Goal: Transaction & Acquisition: Download file/media

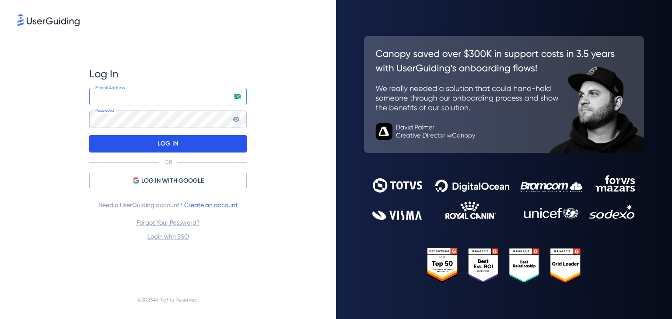
type input "[EMAIL_ADDRESS][DOMAIN_NAME]"
click at [175, 145] on p "LOG IN" at bounding box center [167, 144] width 21 height 14
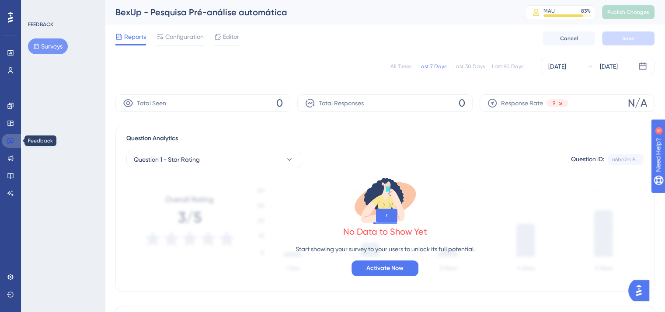
click at [8, 140] on icon at bounding box center [10, 142] width 6 height 6
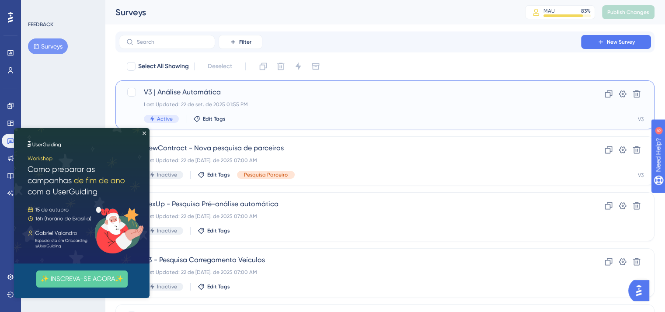
click at [191, 92] on span "V3 | Análise Automática" at bounding box center [350, 92] width 413 height 10
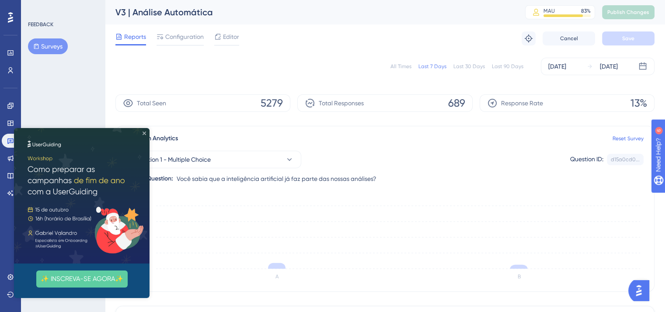
click at [143, 133] on icon "Close Preview" at bounding box center [144, 133] width 3 height 3
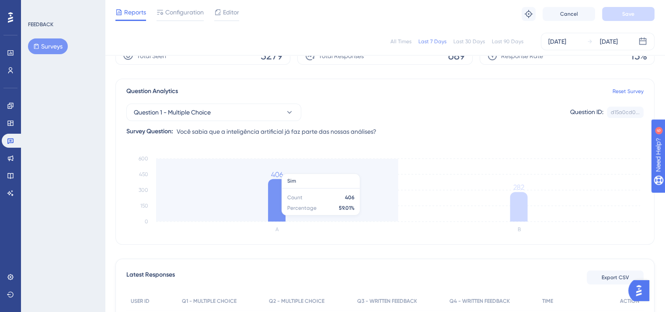
scroll to position [131, 0]
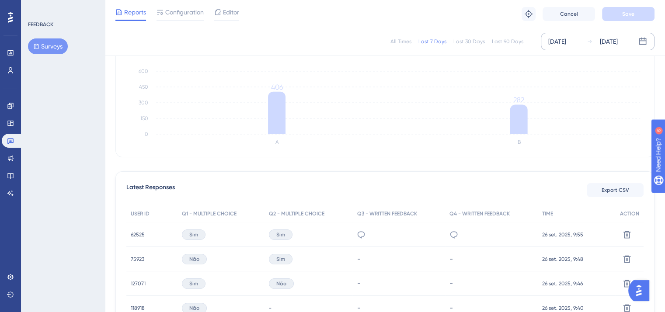
click at [566, 44] on div "[DATE]" at bounding box center [558, 41] width 18 height 10
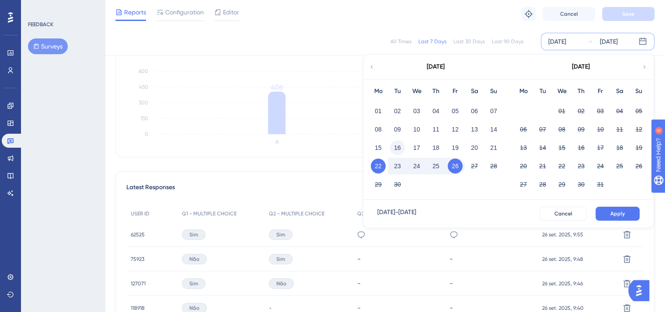
click at [399, 150] on button "16" at bounding box center [397, 147] width 15 height 15
click at [458, 167] on button "26" at bounding box center [455, 166] width 15 height 15
click at [434, 20] on div "Reports Configuration Editor Troubleshoot Cancel Save" at bounding box center [385, 14] width 560 height 28
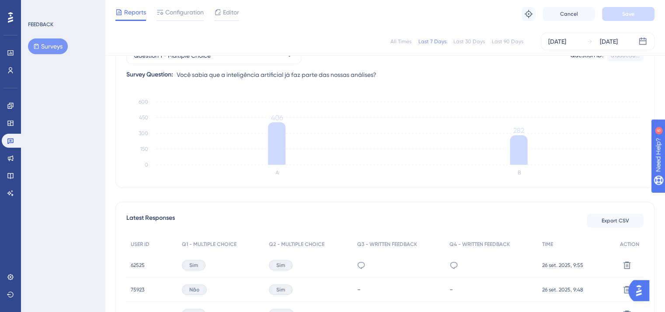
scroll to position [87, 0]
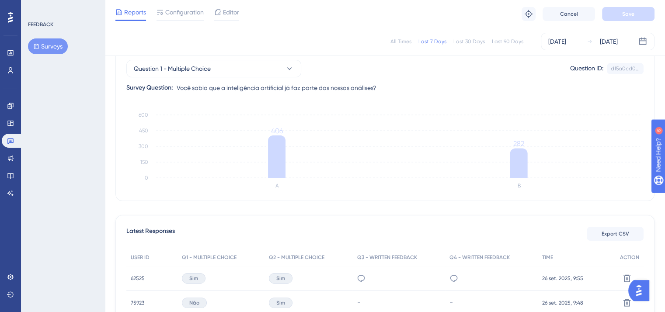
click at [472, 43] on div "Last 30 Days" at bounding box center [469, 41] width 31 height 7
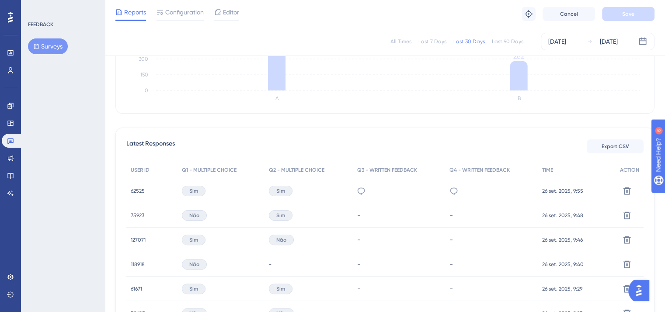
scroll to position [175, 0]
click at [427, 42] on div "Last 7 Days" at bounding box center [433, 41] width 28 height 7
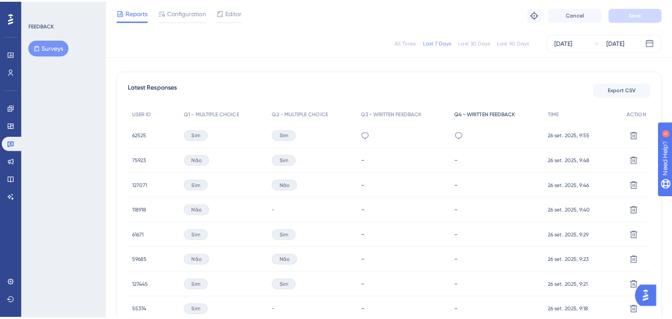
scroll to position [219, 0]
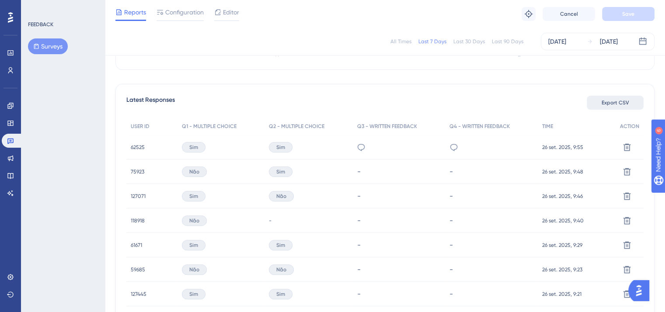
click at [612, 103] on span "Export CSV" at bounding box center [616, 102] width 28 height 7
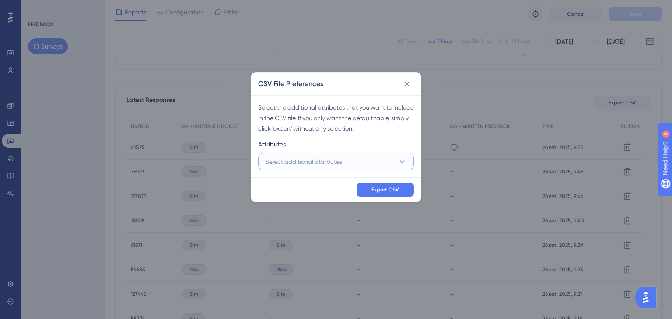
click at [389, 164] on button "Select additional attributes" at bounding box center [336, 161] width 156 height 17
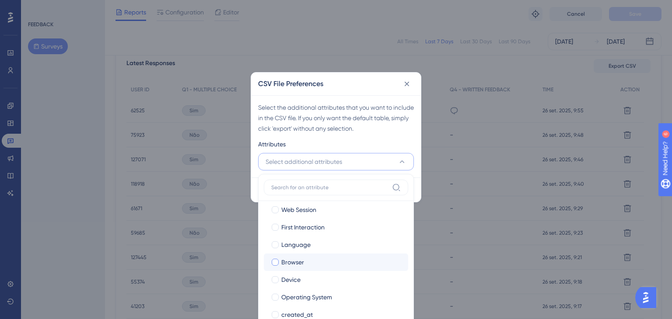
scroll to position [42, 0]
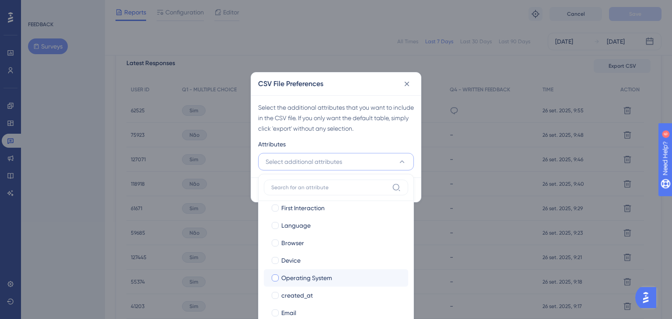
click at [346, 279] on div "Operating System" at bounding box center [341, 278] width 120 height 10
checkbox input "true"
click at [448, 238] on div "CSV File Preferences Select the additional attributes that you want to include …" at bounding box center [336, 159] width 672 height 319
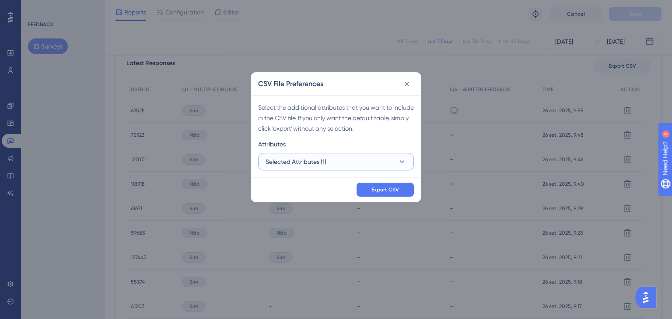
click at [371, 155] on button "Selected Attributes (1)" at bounding box center [336, 161] width 156 height 17
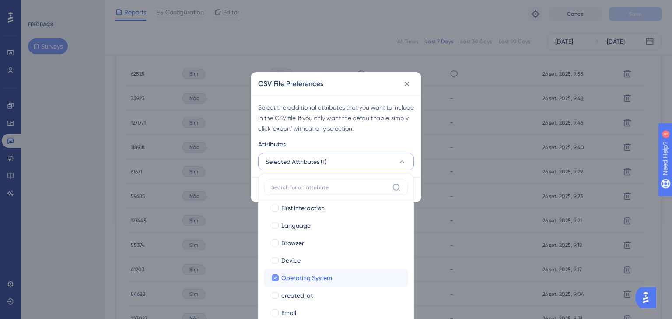
click at [290, 275] on span "Operating System" at bounding box center [306, 278] width 51 height 10
checkbox input "false"
click at [380, 139] on div "Attributes" at bounding box center [336, 146] width 156 height 14
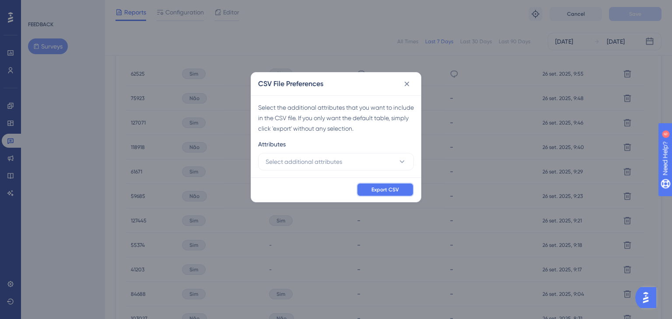
click at [381, 189] on span "Export CSV" at bounding box center [385, 189] width 28 height 7
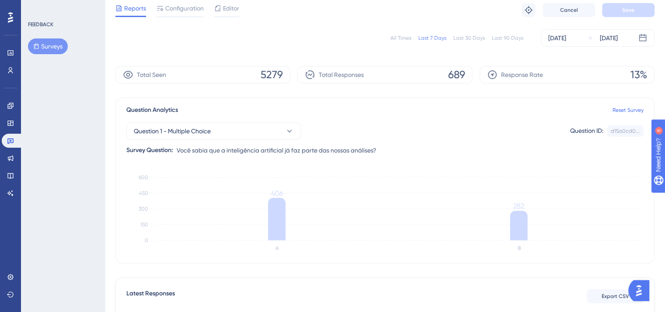
scroll to position [0, 0]
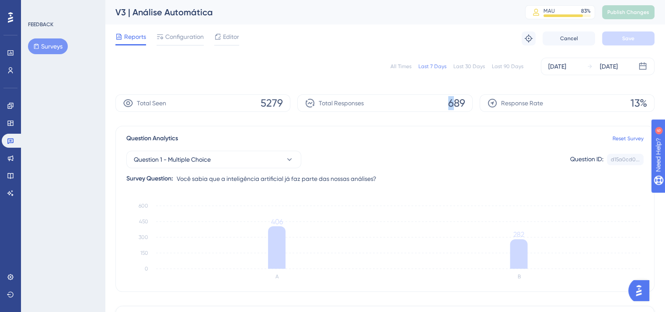
drag, startPoint x: 454, startPoint y: 102, endPoint x: 464, endPoint y: 101, distance: 9.6
click at [458, 102] on div "Total Responses 689" at bounding box center [384, 102] width 175 height 17
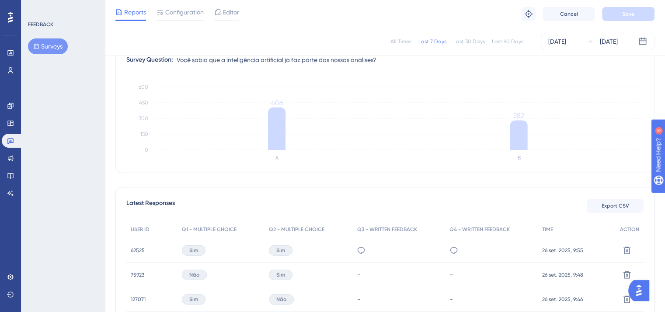
scroll to position [131, 0]
